Goal: Use online tool/utility: Utilize a website feature to perform a specific function

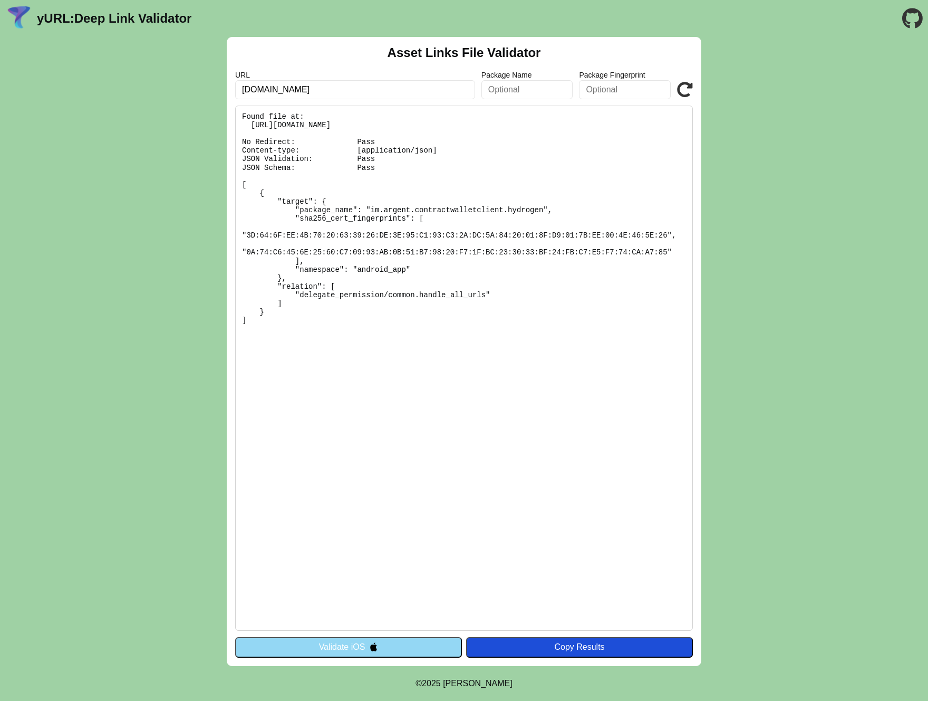
click at [256, 91] on input "[DOMAIN_NAME]" at bounding box center [355, 89] width 240 height 19
type input "[DOMAIN_NAME]"
click at [687, 89] on icon at bounding box center [685, 90] width 16 height 16
click at [357, 645] on button "Validate iOS" at bounding box center [348, 647] width 227 height 20
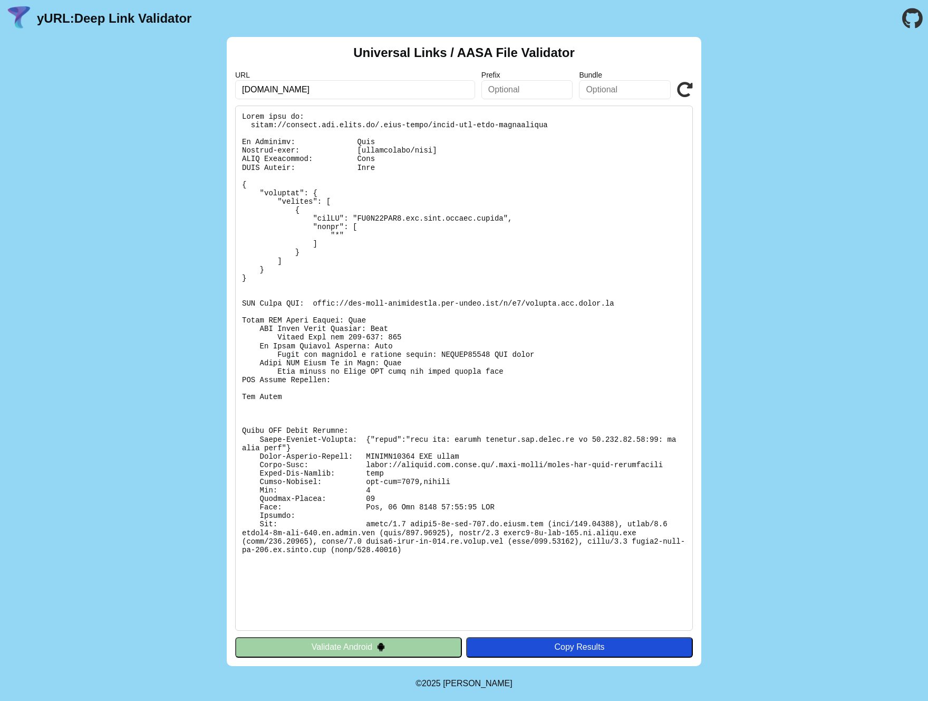
click at [356, 96] on input "[DOMAIN_NAME]" at bounding box center [355, 89] width 240 height 19
click at [355, 96] on input "[DOMAIN_NAME]" at bounding box center [355, 89] width 240 height 19
